Goal: Information Seeking & Learning: Learn about a topic

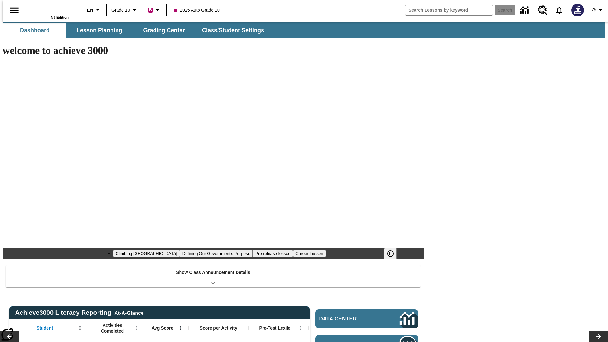
type input "-1"
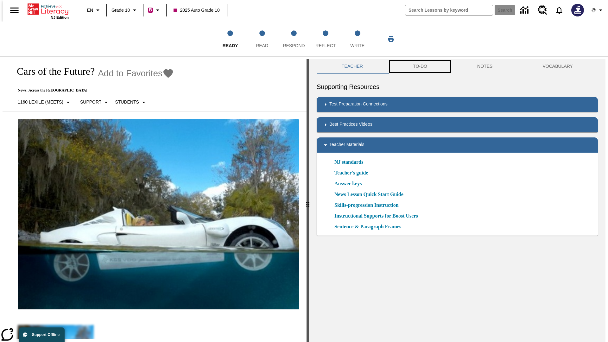
click at [419, 66] on button "TO-DO" at bounding box center [420, 66] width 64 height 15
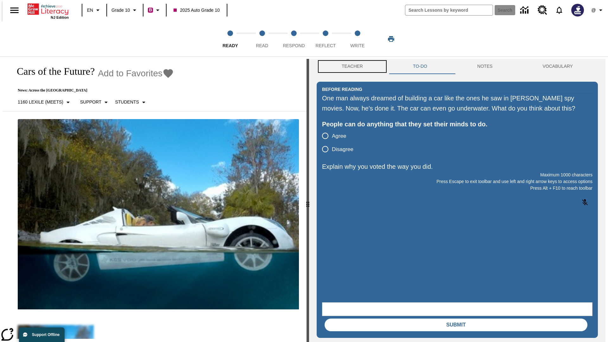
scroll to position [0, 0]
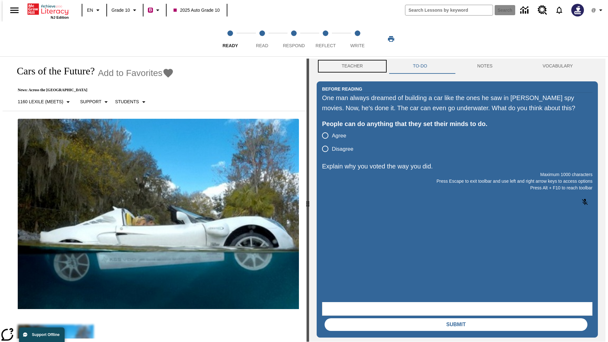
click at [350, 66] on button "Teacher" at bounding box center [352, 66] width 71 height 15
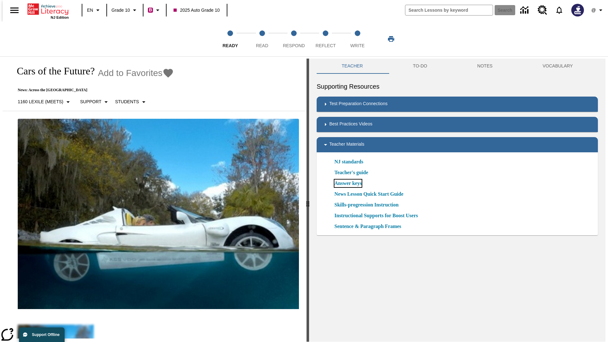
click at [348, 183] on link "Answer keys" at bounding box center [347, 183] width 27 height 8
click at [262, 39] on span "Read" at bounding box center [262, 42] width 12 height 11
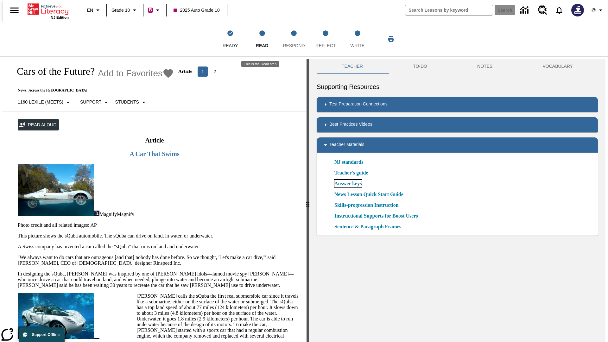
click at [348, 184] on link "Answer keys" at bounding box center [347, 184] width 27 height 8
click at [294, 39] on span "Respond" at bounding box center [294, 42] width 22 height 11
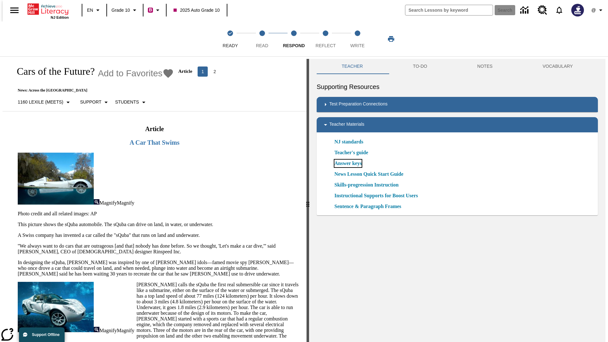
click at [348, 163] on link "Answer keys" at bounding box center [347, 164] width 27 height 8
click at [325, 39] on span "Reflect" at bounding box center [326, 42] width 20 height 11
click at [348, 163] on link "Answer keys" at bounding box center [347, 164] width 27 height 8
click at [357, 39] on span "Write" at bounding box center [357, 42] width 14 height 11
